Goal: Navigation & Orientation: Go to known website

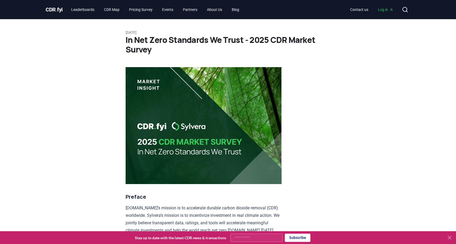
scroll to position [2775, 0]
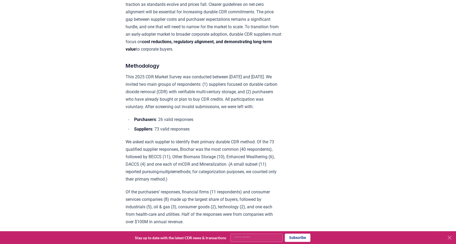
click at [449, 238] on icon at bounding box center [449, 237] width 3 height 3
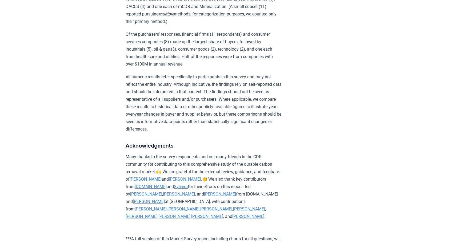
scroll to position [3021, 0]
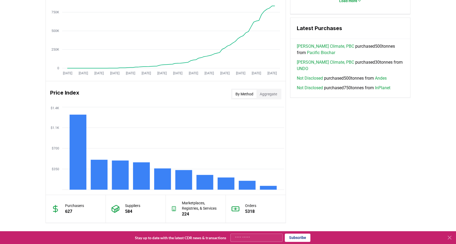
scroll to position [386, 0]
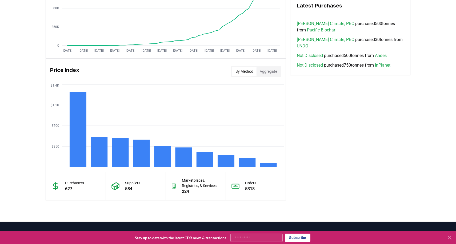
click at [451, 238] on icon at bounding box center [449, 238] width 6 height 6
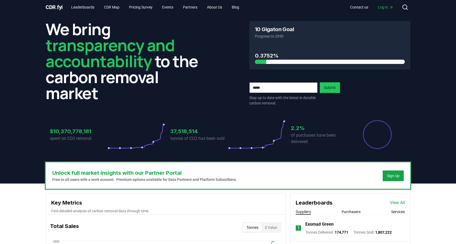
scroll to position [0, 0]
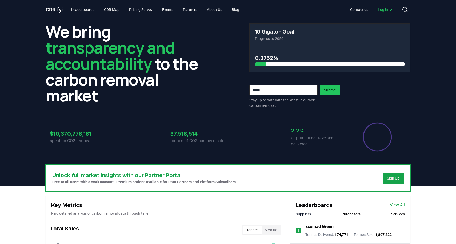
scroll to position [9, 0]
